Goal: Communication & Community: Connect with others

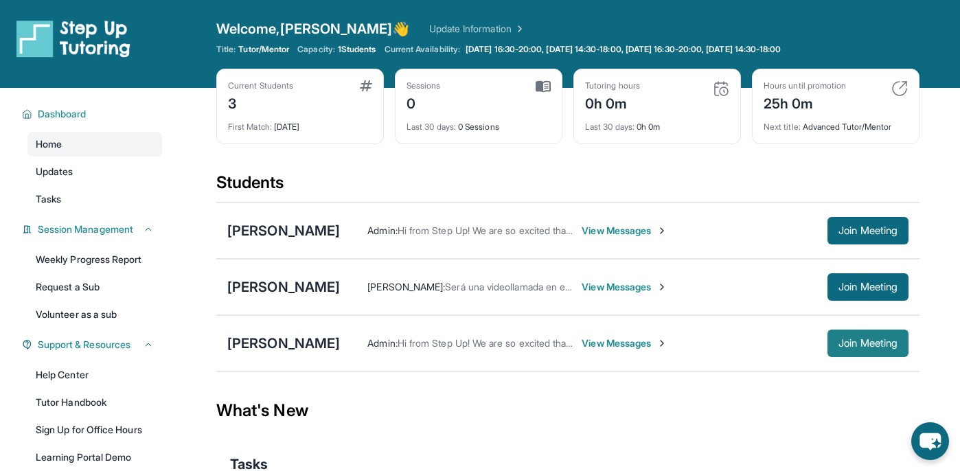
click at [882, 347] on span "Join Meeting" at bounding box center [867, 343] width 59 height 8
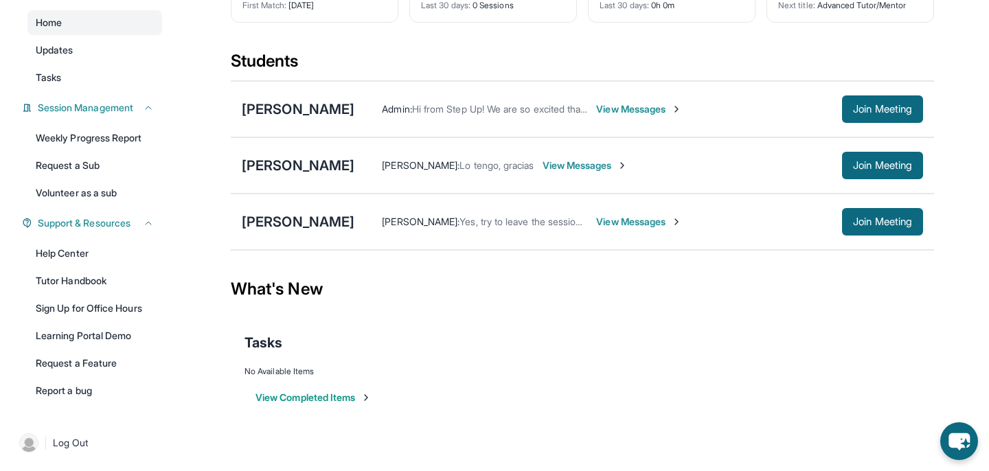
scroll to position [122, 0]
click at [109, 262] on link "Help Center" at bounding box center [94, 252] width 135 height 25
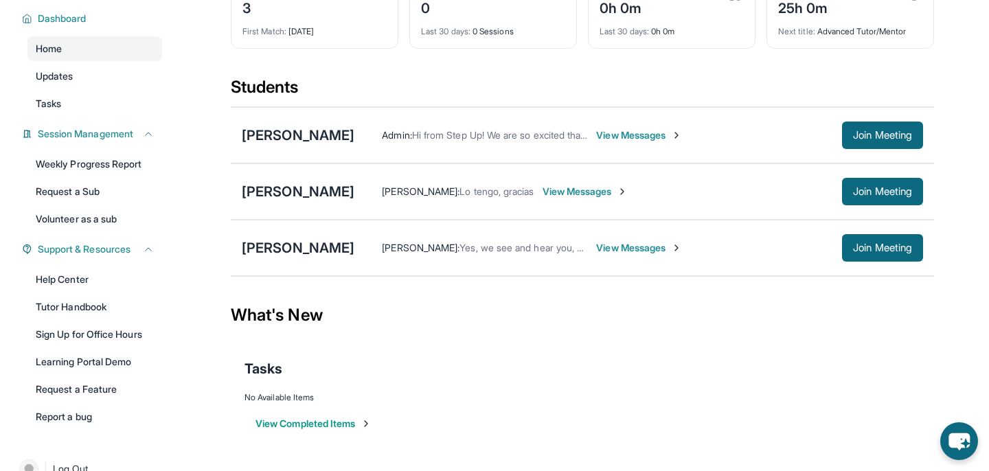
scroll to position [122, 0]
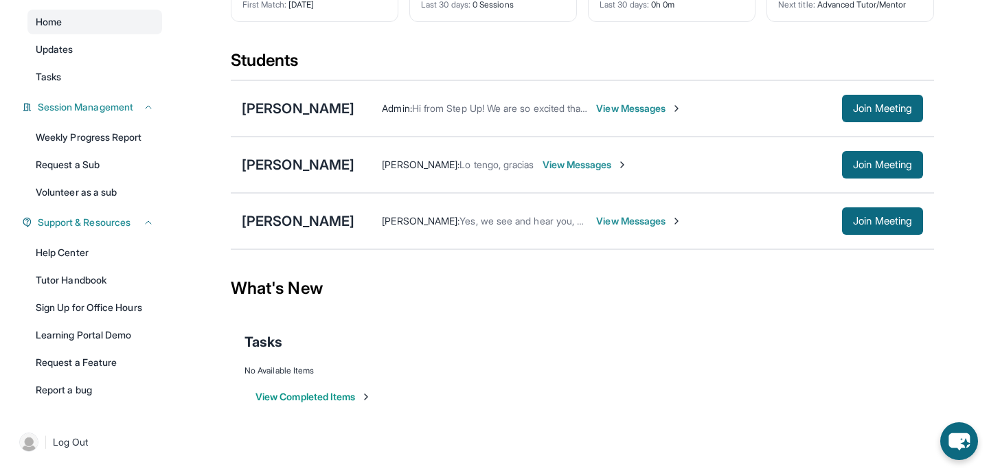
click at [614, 223] on span "View Messages" at bounding box center [639, 221] width 86 height 14
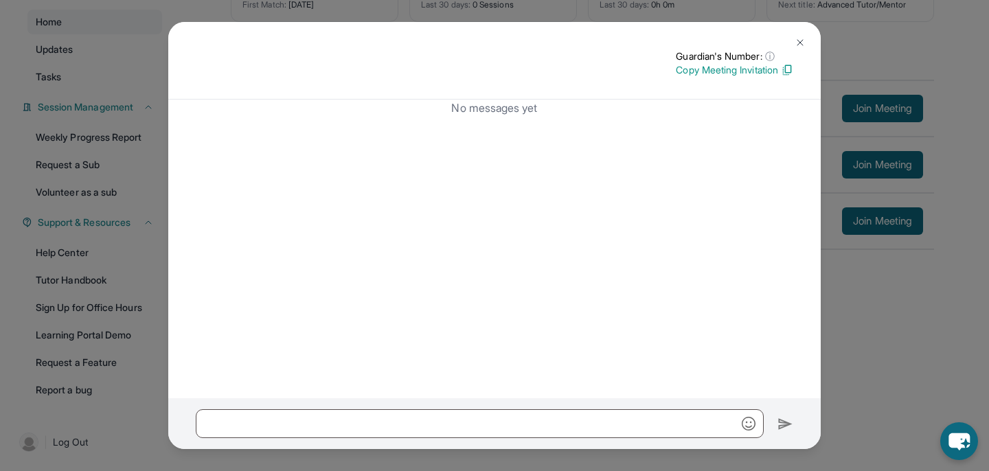
click at [797, 42] on img at bounding box center [800, 42] width 11 height 11
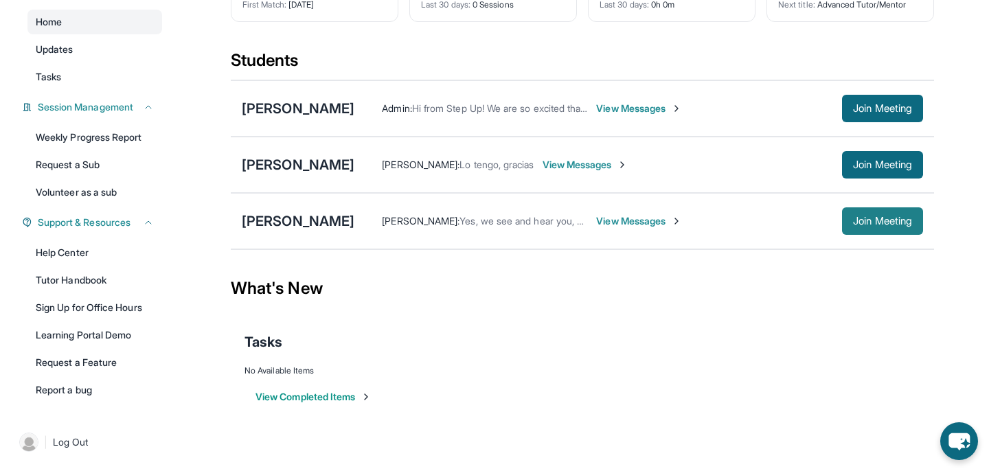
click at [911, 225] on span "Join Meeting" at bounding box center [882, 221] width 59 height 8
click at [319, 221] on div "[PERSON_NAME]" at bounding box center [298, 221] width 113 height 19
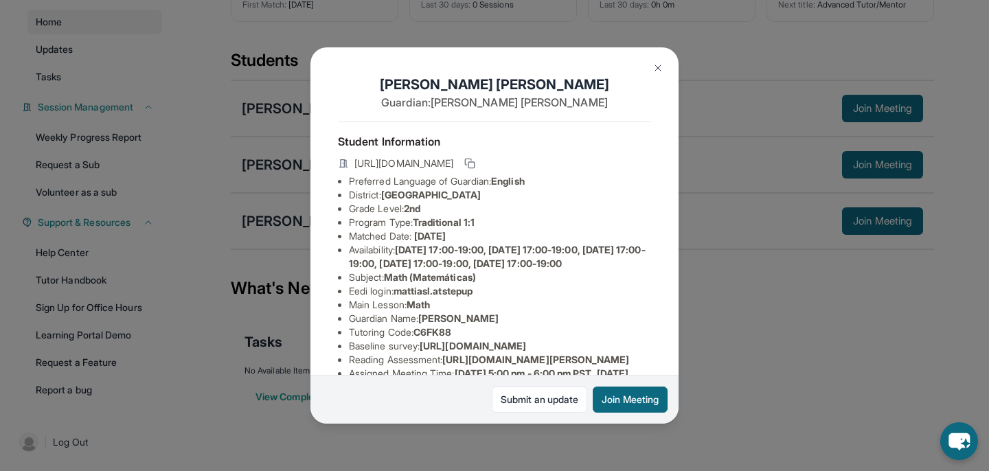
click at [654, 70] on img at bounding box center [657, 67] width 11 height 11
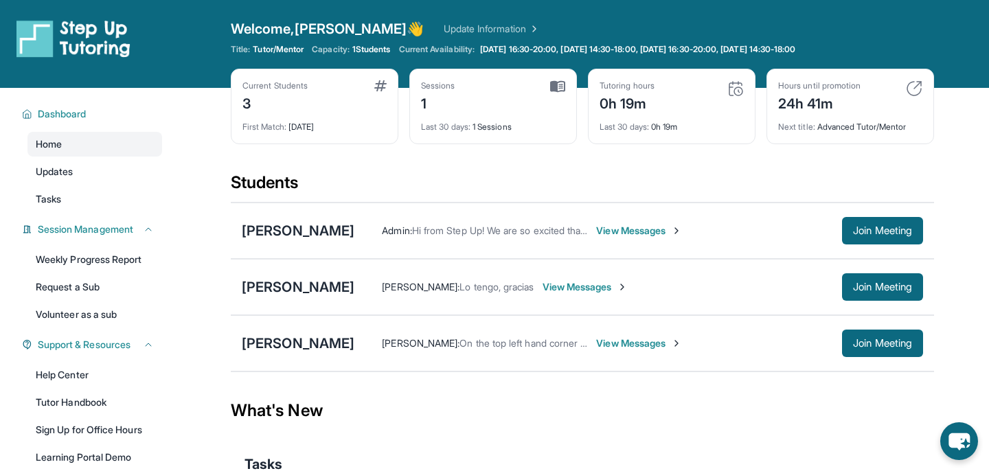
click at [563, 85] on img at bounding box center [557, 86] width 15 height 12
click at [606, 339] on span "View Messages" at bounding box center [639, 343] width 86 height 14
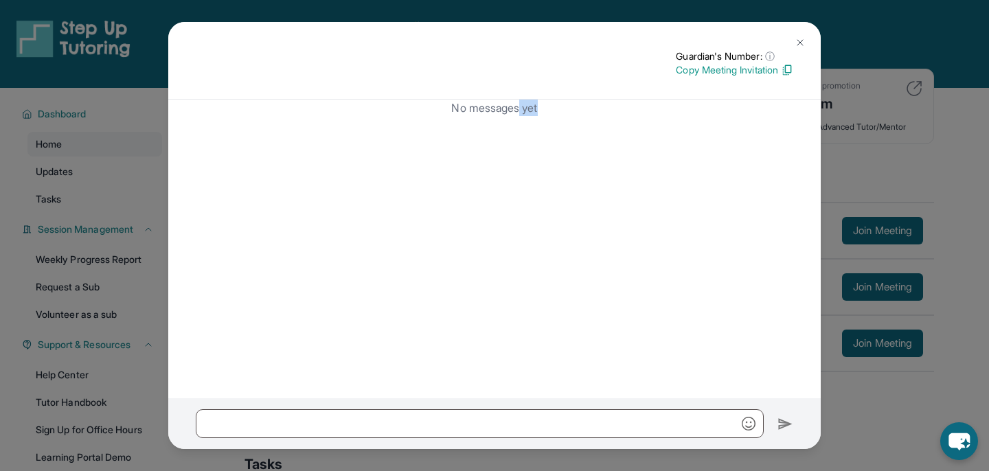
drag, startPoint x: 520, startPoint y: 101, endPoint x: 567, endPoint y: 118, distance: 50.4
click at [569, 119] on div "No messages yet" at bounding box center [494, 249] width 652 height 299
click at [567, 118] on div "No messages yet" at bounding box center [494, 249] width 652 height 299
click at [799, 43] on img at bounding box center [800, 42] width 11 height 11
